Goal: Navigation & Orientation: Find specific page/section

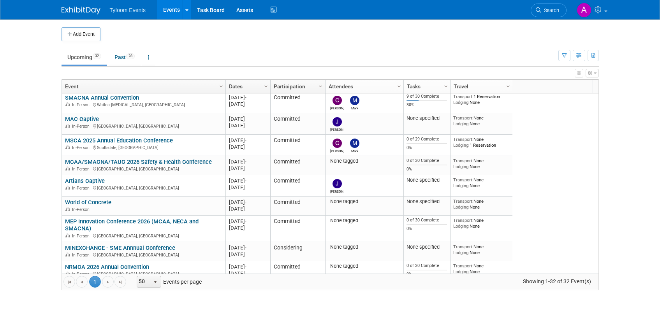
scroll to position [482, 0]
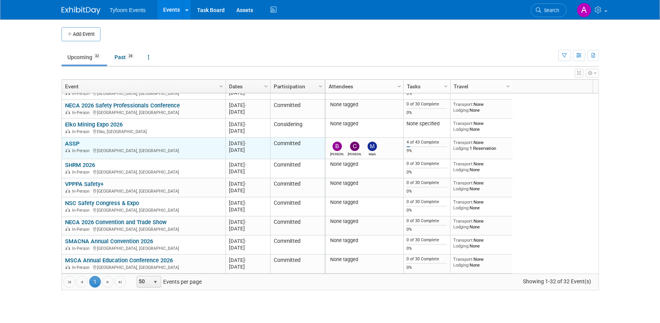
click at [78, 145] on link "ASSP" at bounding box center [72, 143] width 14 height 7
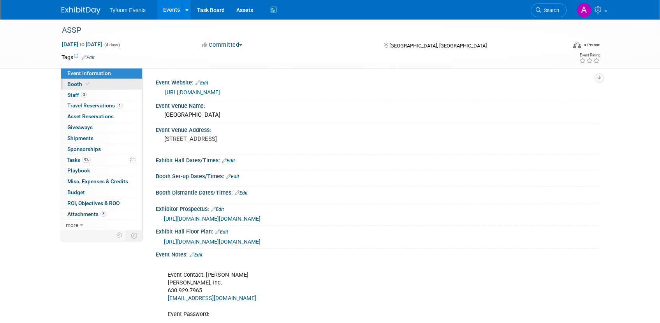
click at [82, 83] on span "Booth" at bounding box center [79, 84] width 24 height 6
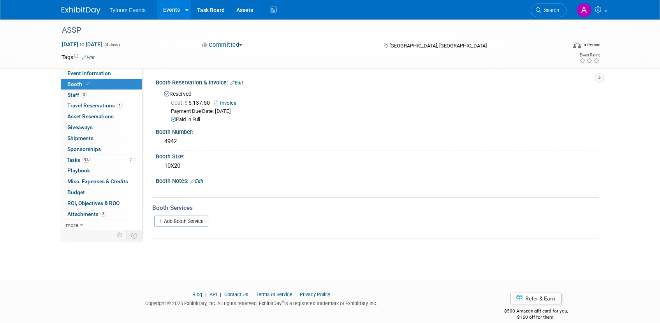
click at [235, 103] on link "Invoice" at bounding box center [227, 103] width 26 height 6
click at [170, 12] on link "Events" at bounding box center [171, 9] width 28 height 19
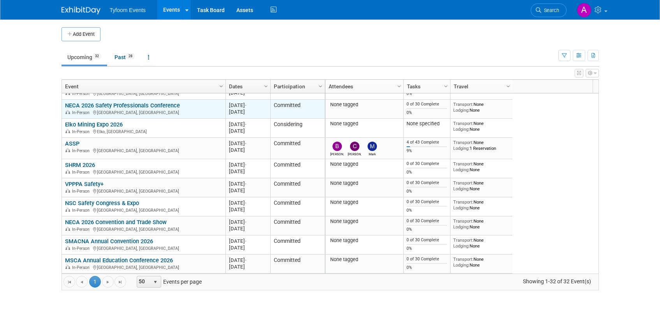
scroll to position [15, 0]
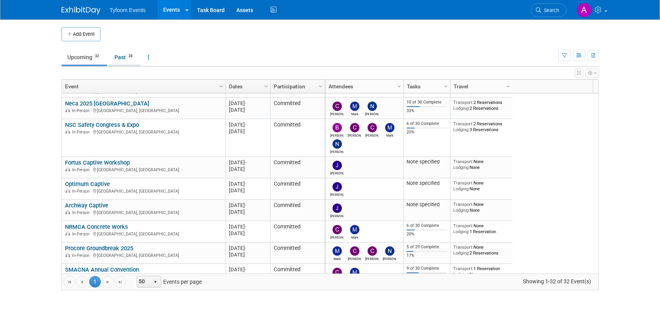
click at [122, 59] on link "Past 28" at bounding box center [125, 57] width 32 height 15
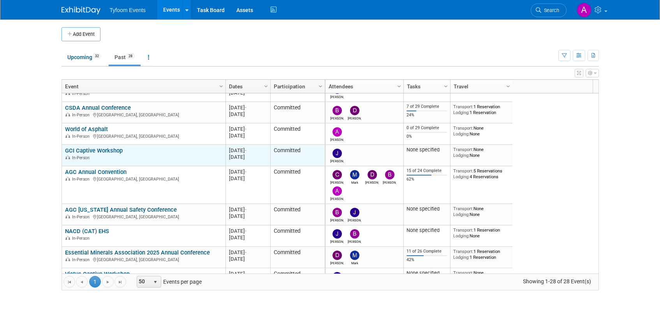
scroll to position [434, 0]
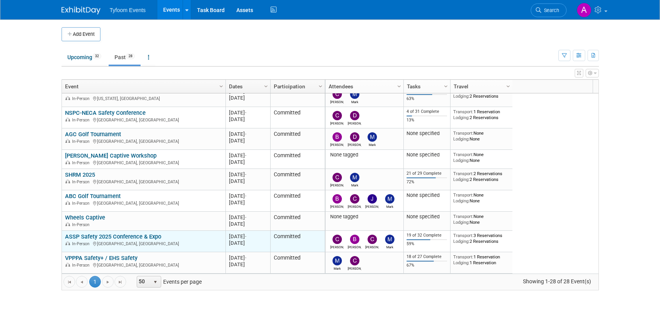
click at [128, 237] on link "ASSP Safety 2025 Conference & Expo" at bounding box center [113, 236] width 96 height 7
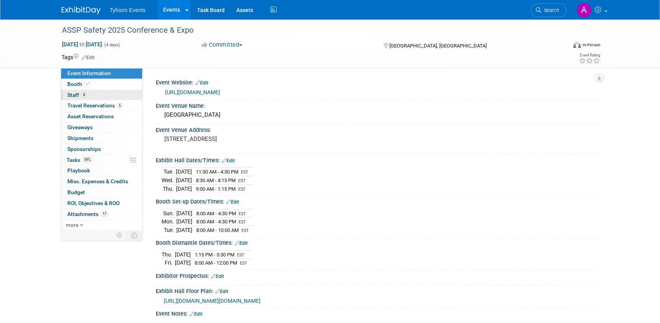
click at [78, 95] on span "Staff 4" at bounding box center [76, 95] width 19 height 6
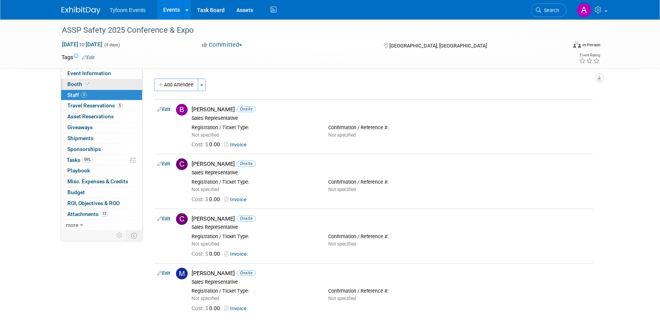
click at [78, 85] on span "Booth" at bounding box center [79, 84] width 24 height 6
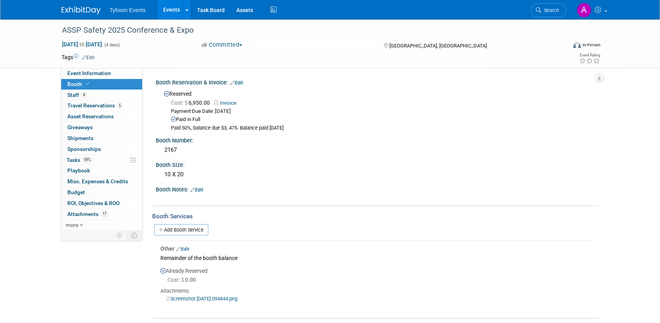
click at [171, 11] on link "Events" at bounding box center [171, 9] width 28 height 19
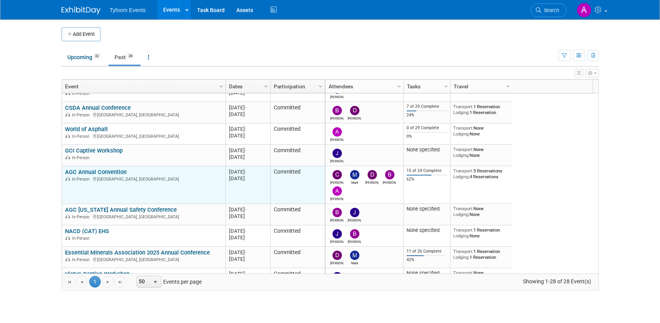
scroll to position [47, 0]
